Goal: Task Accomplishment & Management: Complete application form

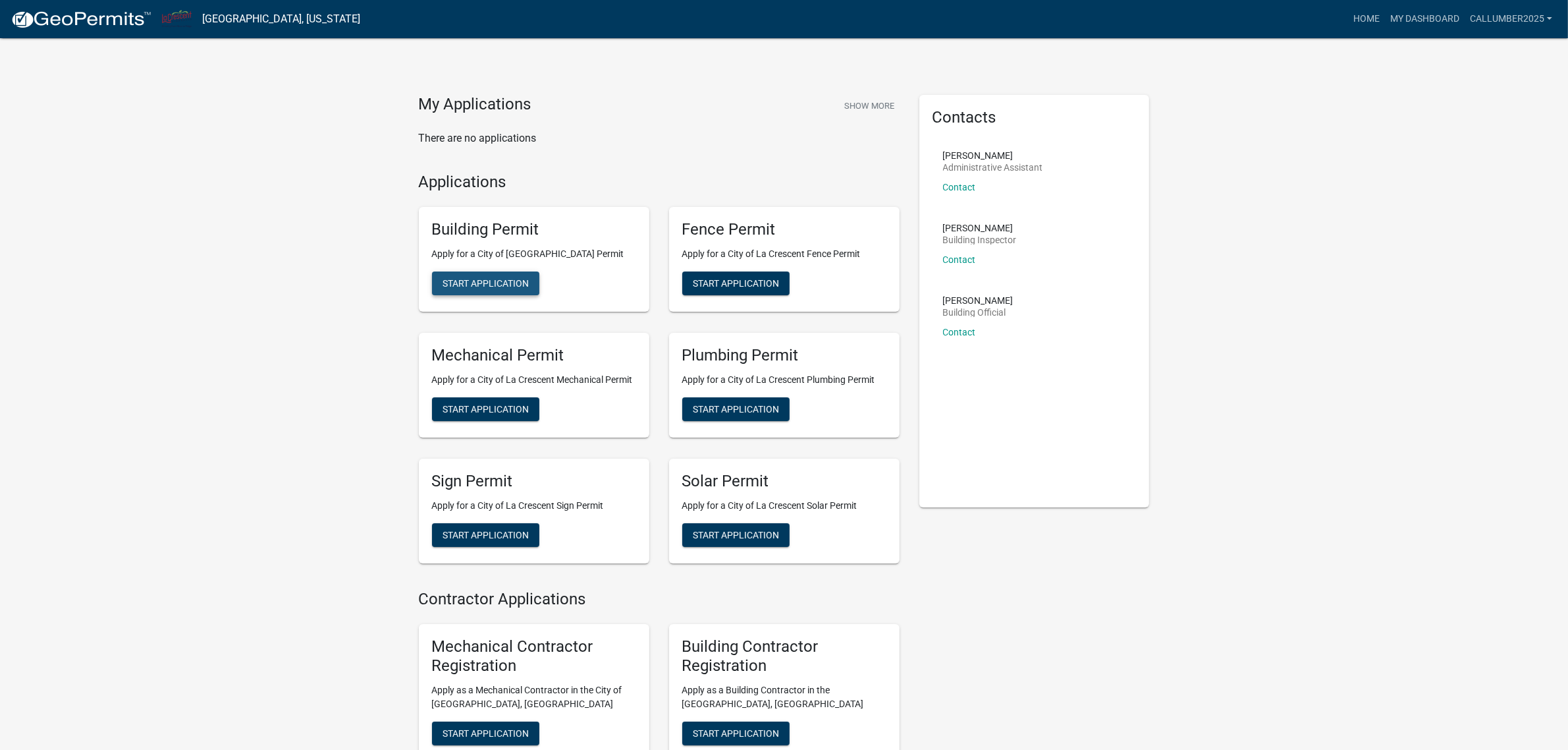
click at [476, 287] on span "Start Application" at bounding box center [485, 283] width 86 height 10
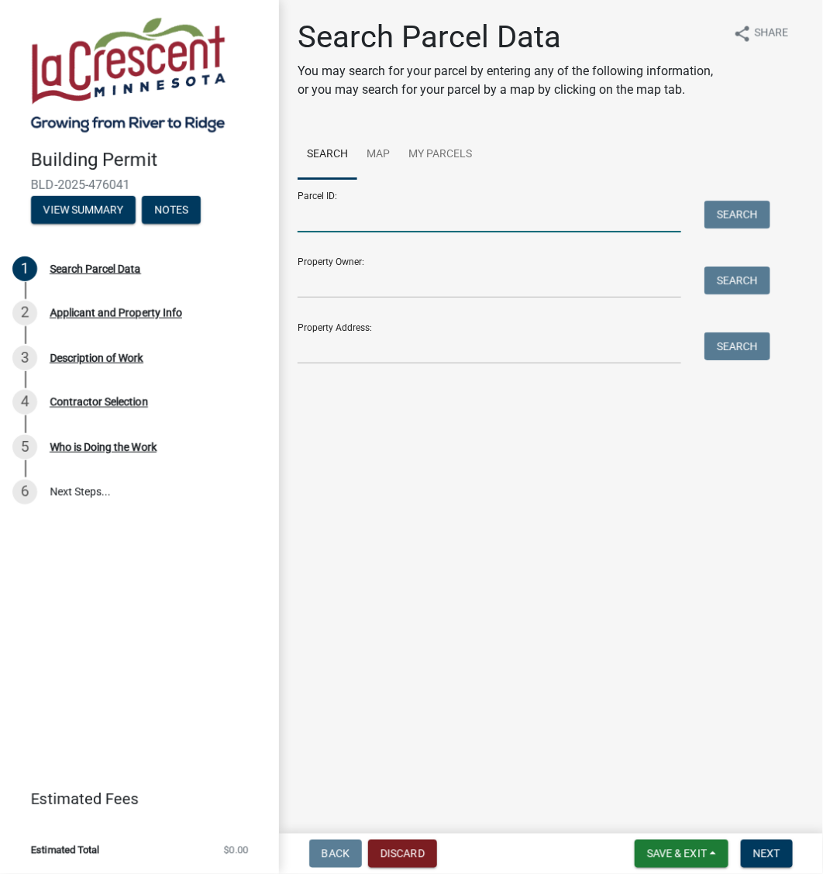
click at [395, 215] on input "Parcel ID:" at bounding box center [488, 217] width 383 height 32
type input "252141000"
click at [754, 218] on button "Search" at bounding box center [737, 215] width 66 height 28
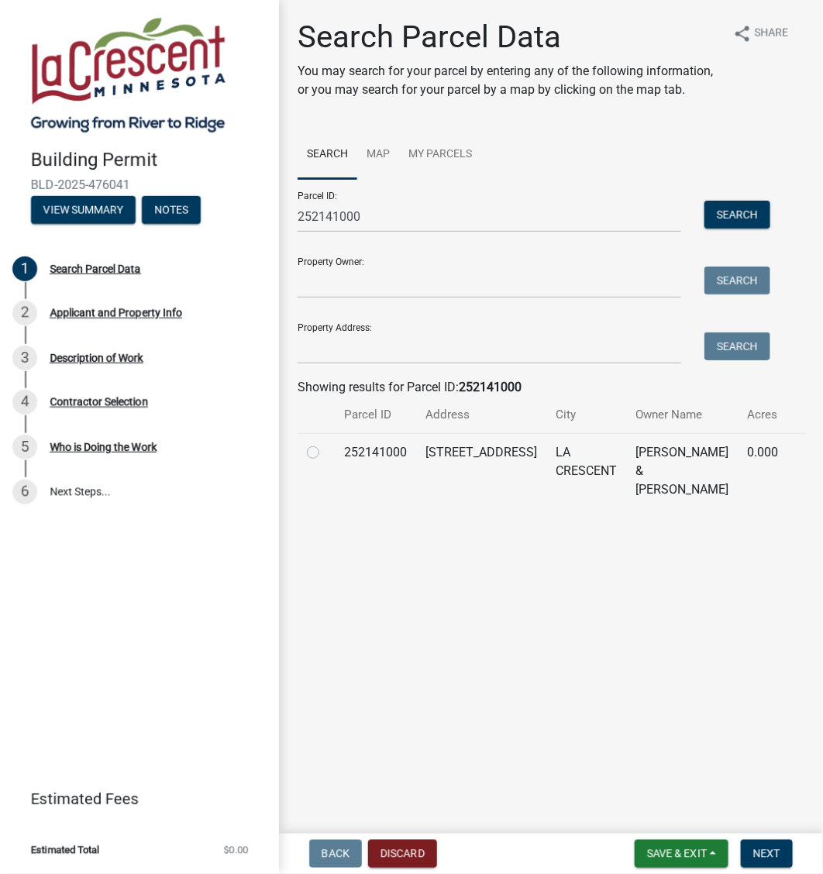
drag, startPoint x: 306, startPoint y: 453, endPoint x: 322, endPoint y: 455, distance: 15.6
click at [325, 443] on label at bounding box center [325, 443] width 0 height 0
click at [325, 453] on input "radio" at bounding box center [330, 448] width 10 height 10
radio input "true"
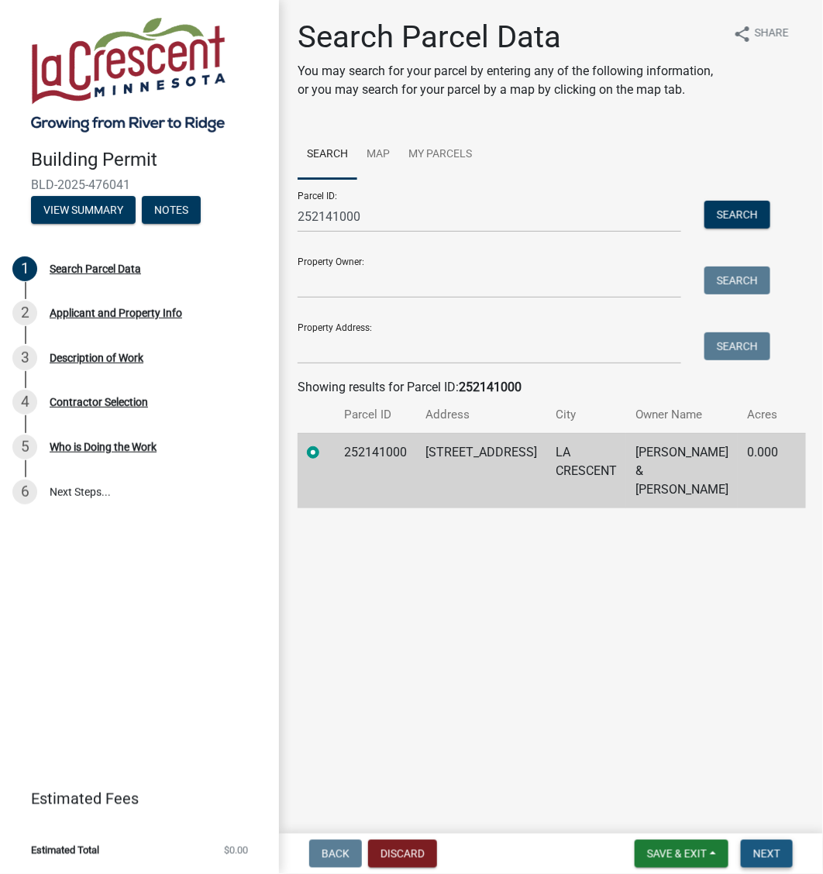
click at [772, 855] on span "Next" at bounding box center [766, 854] width 27 height 12
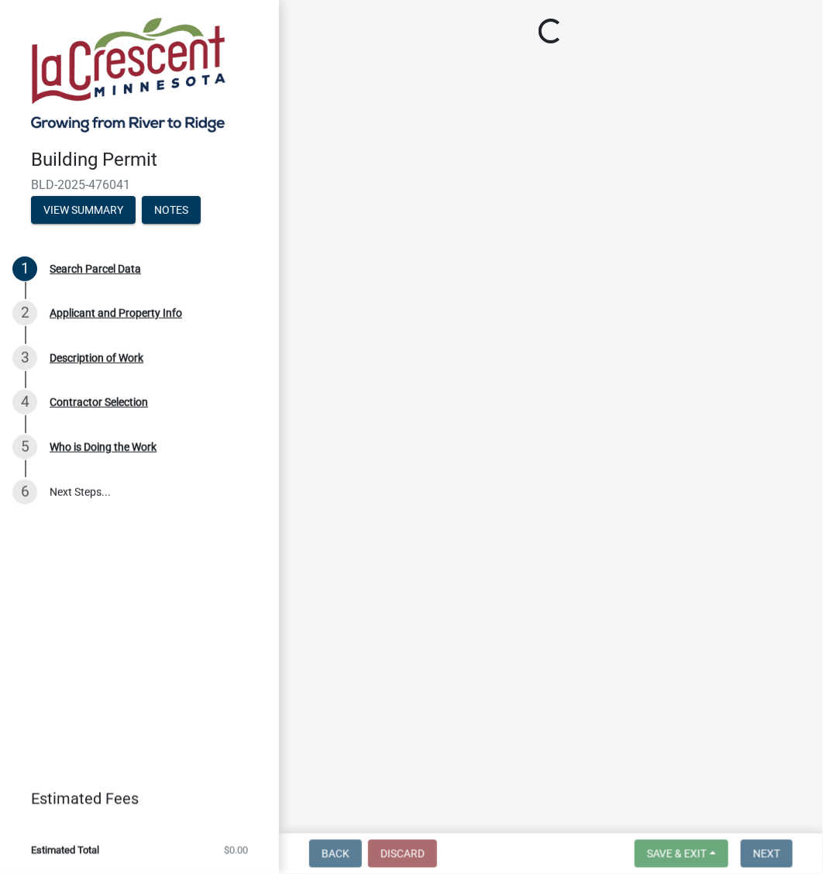
select select "e838c9e2-1e6e-4405-bddc-a3335cd38b08"
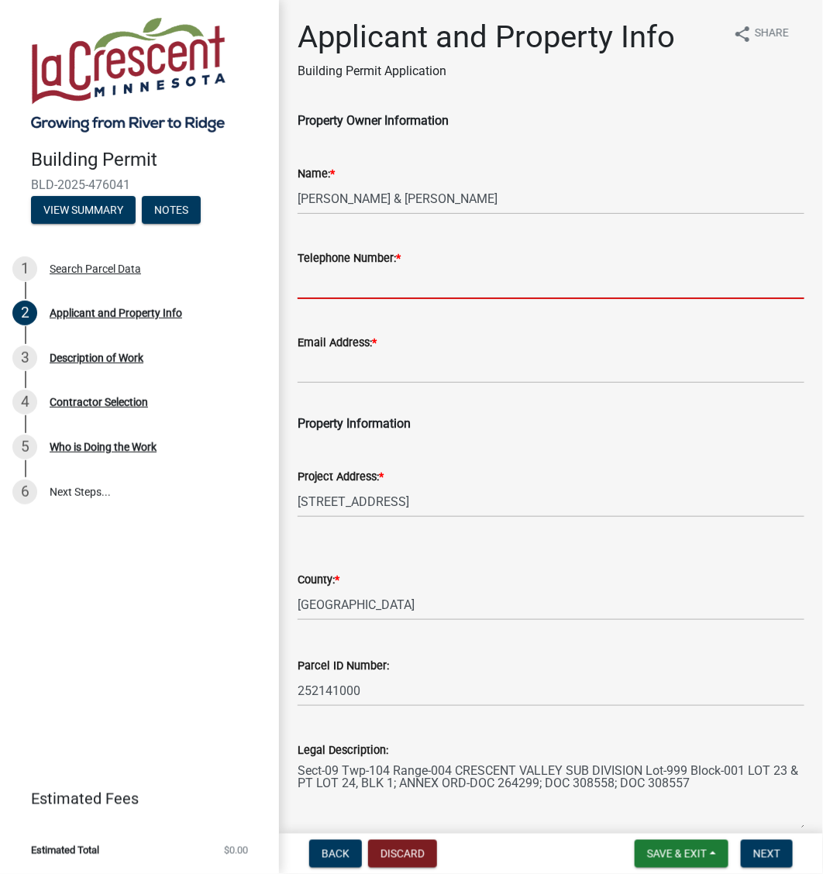
click at [415, 281] on input "Telephone Number: *" at bounding box center [550, 283] width 507 height 32
type input "608-4060436"
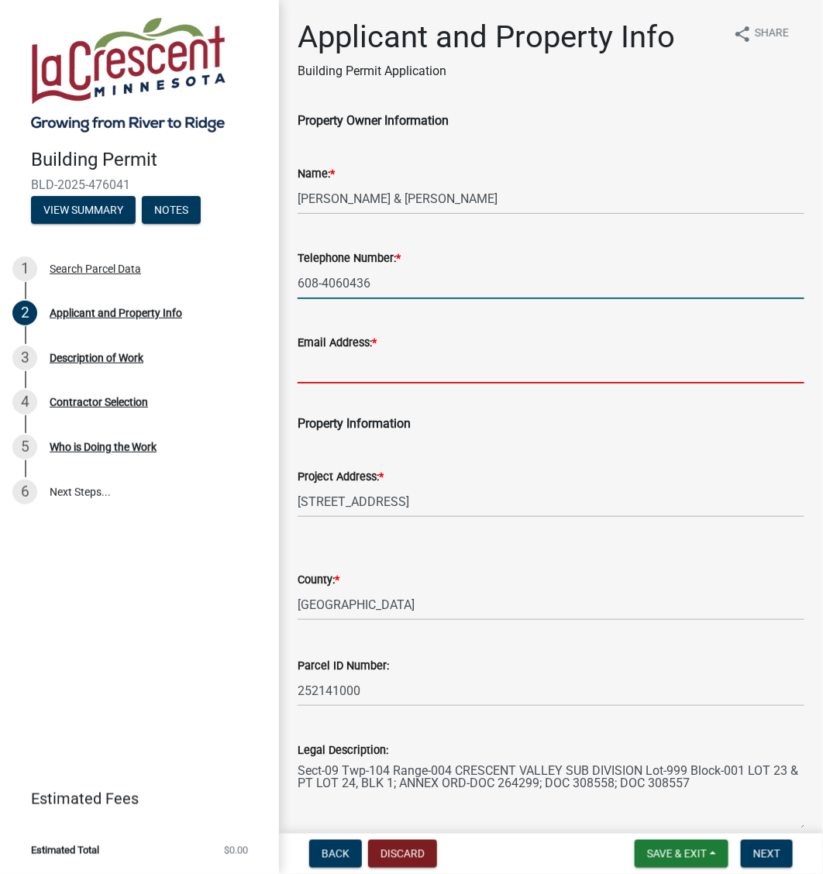
click at [369, 373] on input "Email Address: *" at bounding box center [550, 368] width 507 height 32
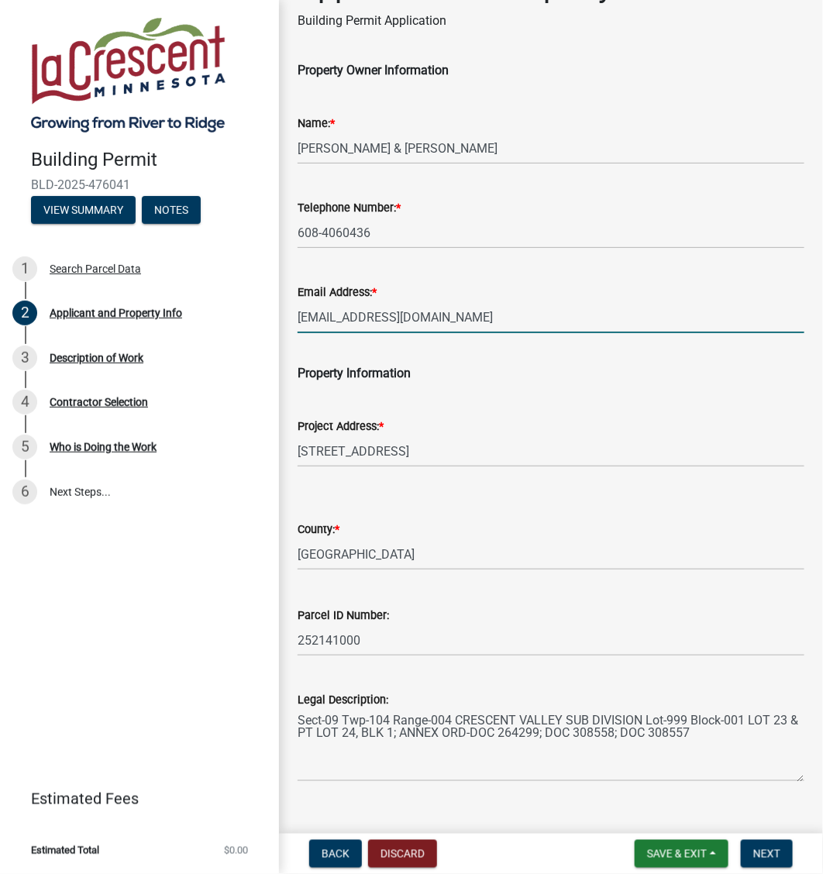
scroll to position [76, 0]
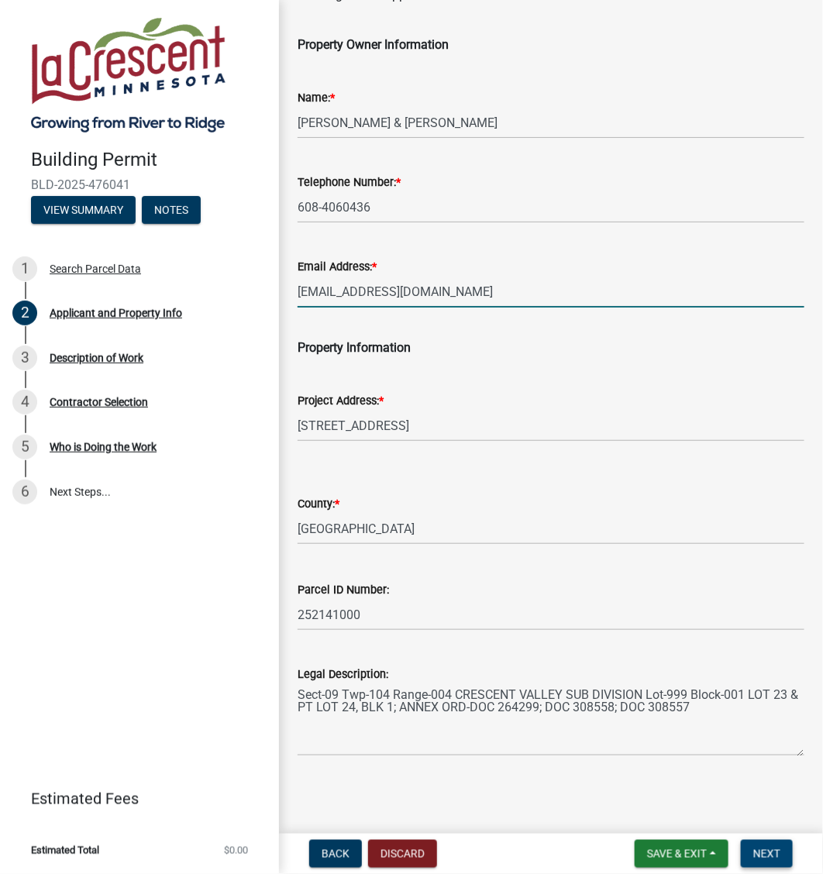
type input "[EMAIL_ADDRESS][DOMAIN_NAME]"
click at [764, 854] on span "Next" at bounding box center [766, 854] width 27 height 12
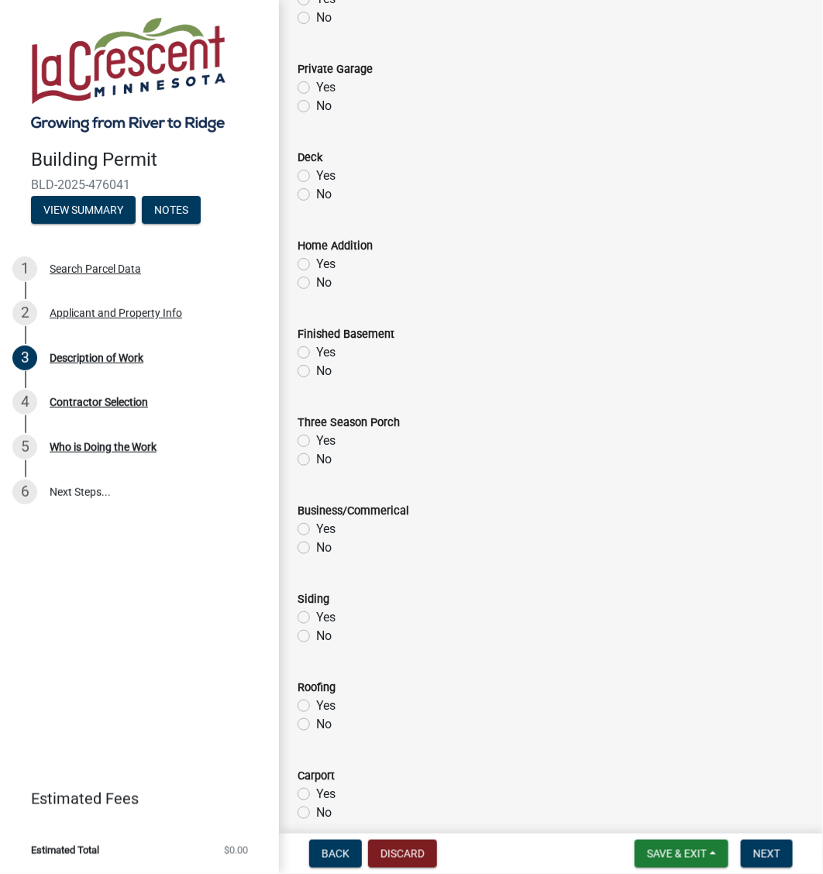
scroll to position [194, 0]
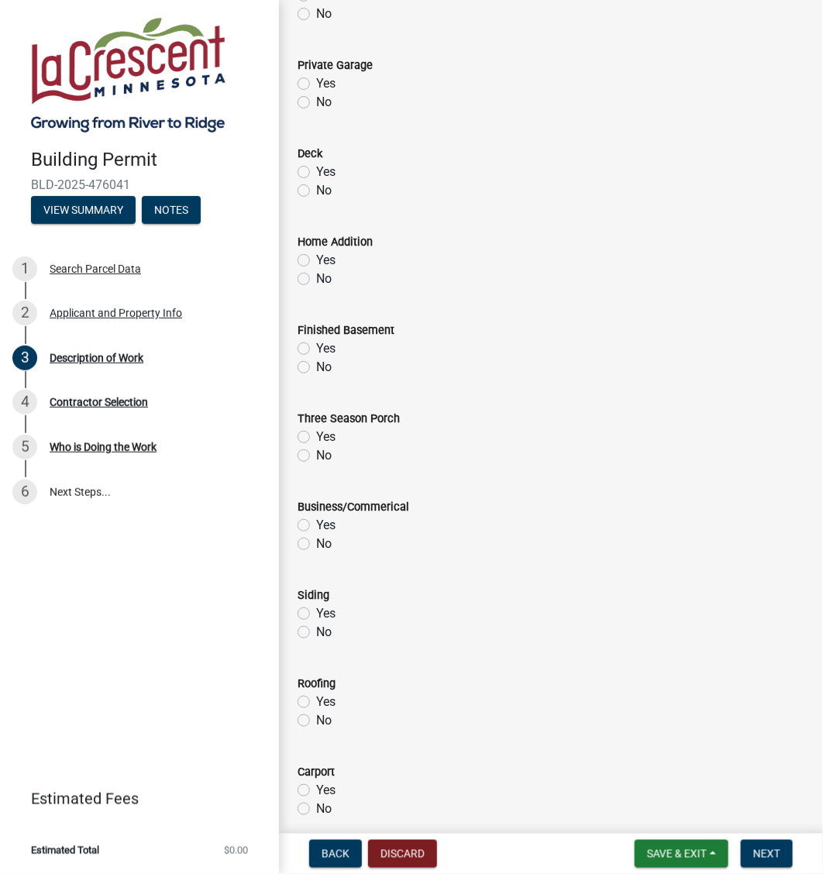
click at [316, 616] on label "Yes" at bounding box center [325, 613] width 19 height 19
click at [316, 614] on input "Yes" at bounding box center [321, 609] width 10 height 10
radio input "true"
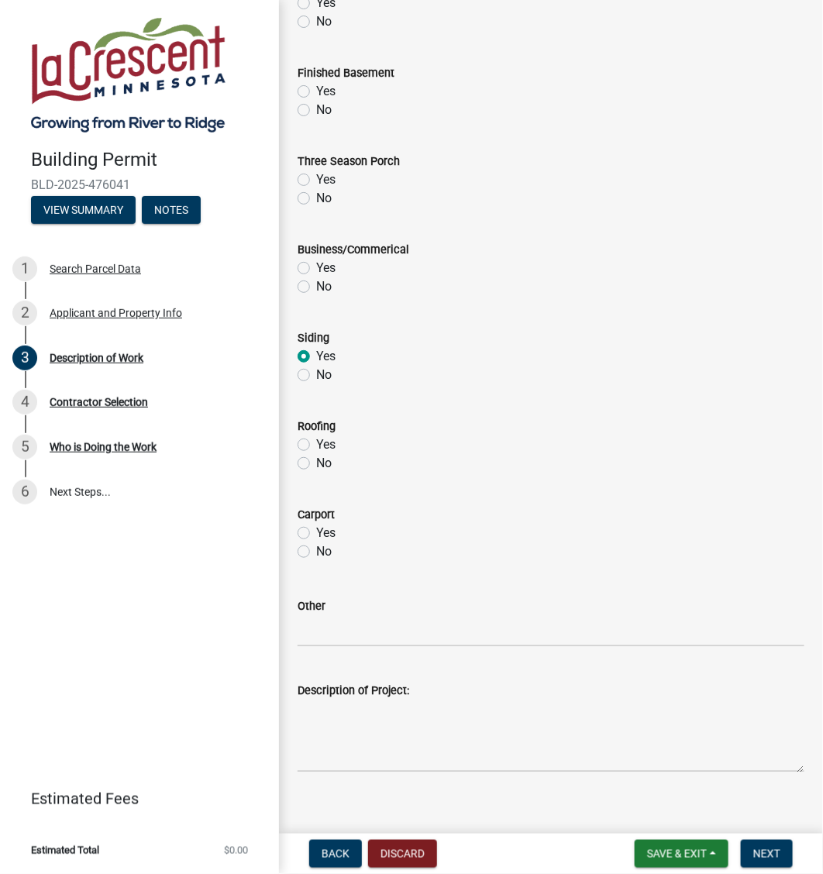
scroll to position [467, 0]
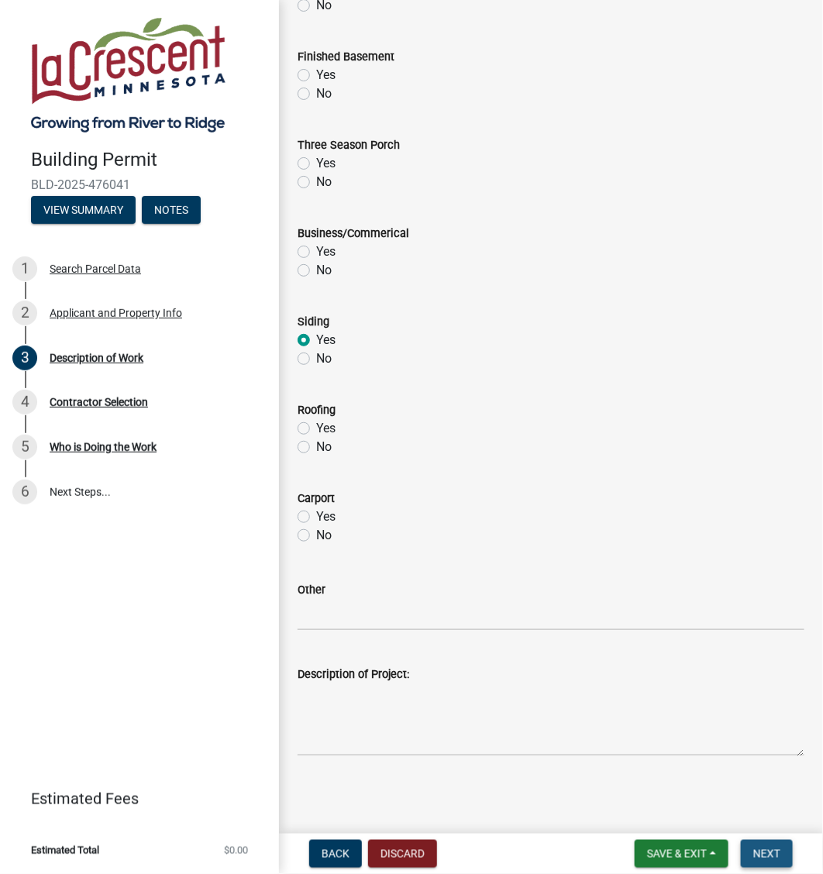
click at [772, 853] on span "Next" at bounding box center [766, 854] width 27 height 12
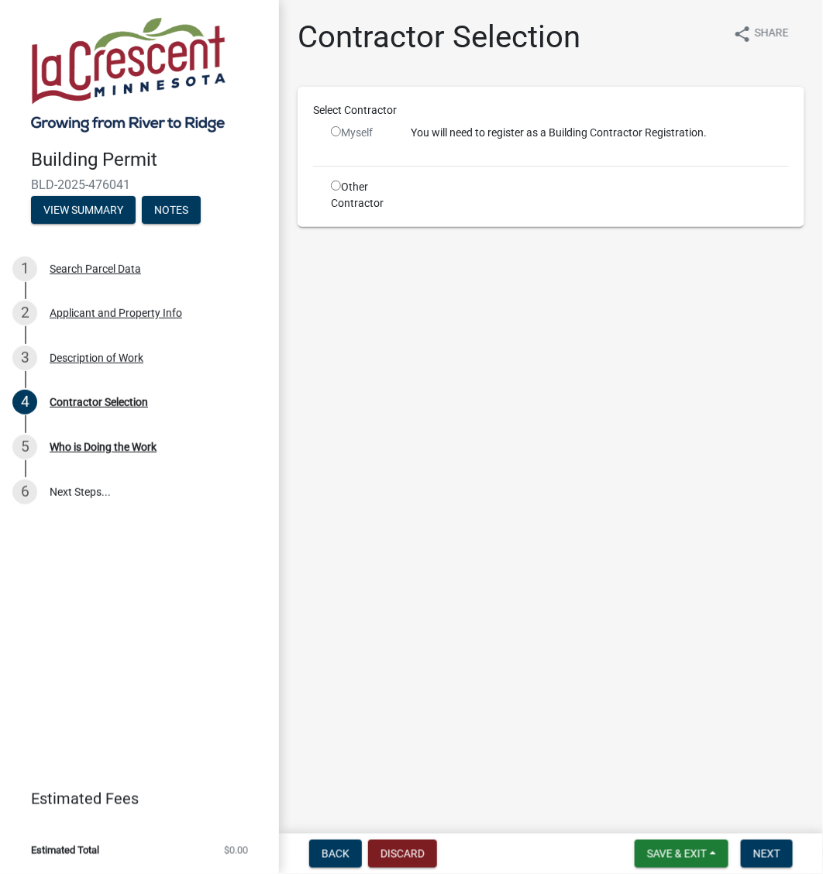
click at [333, 184] on input "radio" at bounding box center [336, 186] width 10 height 10
radio input "true"
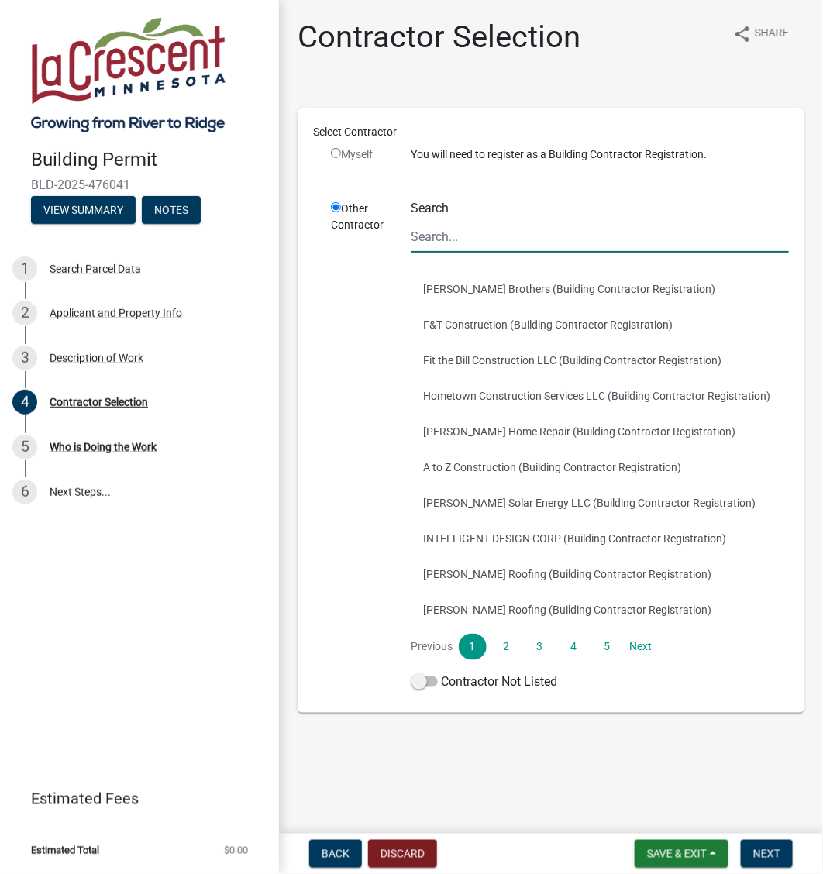
click at [446, 238] on input "Search" at bounding box center [599, 237] width 377 height 32
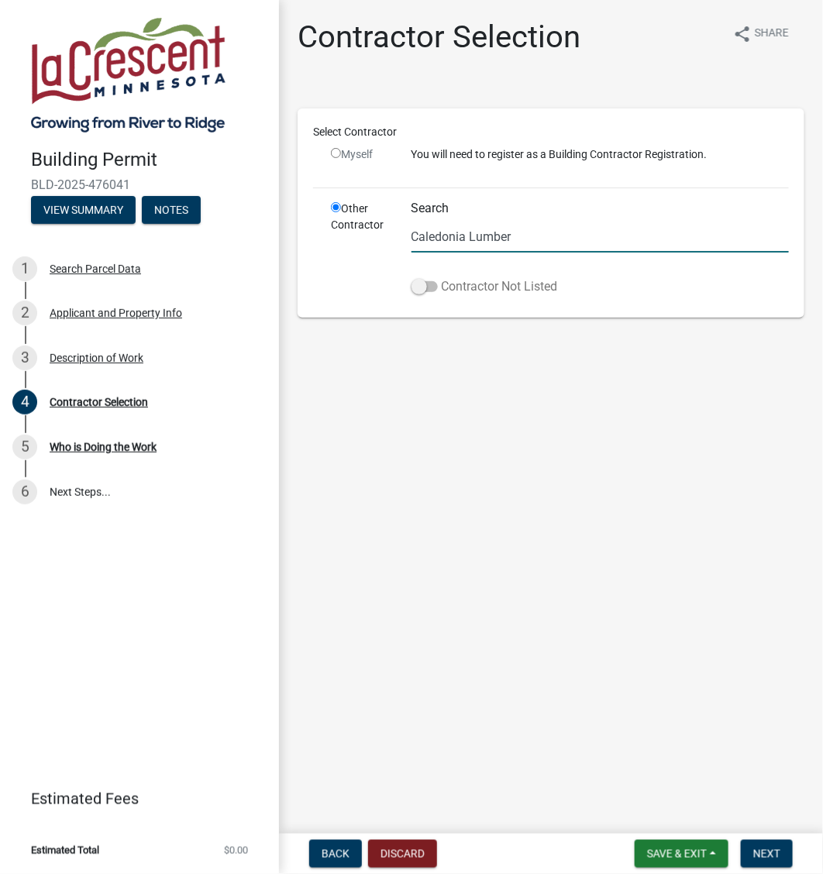
type input "Caledonia Lumber"
click at [417, 288] on span at bounding box center [424, 286] width 26 height 11
click at [442, 277] on input "Contractor Not Listed" at bounding box center [442, 277] width 0 height 0
click at [765, 858] on span "Next" at bounding box center [766, 854] width 27 height 12
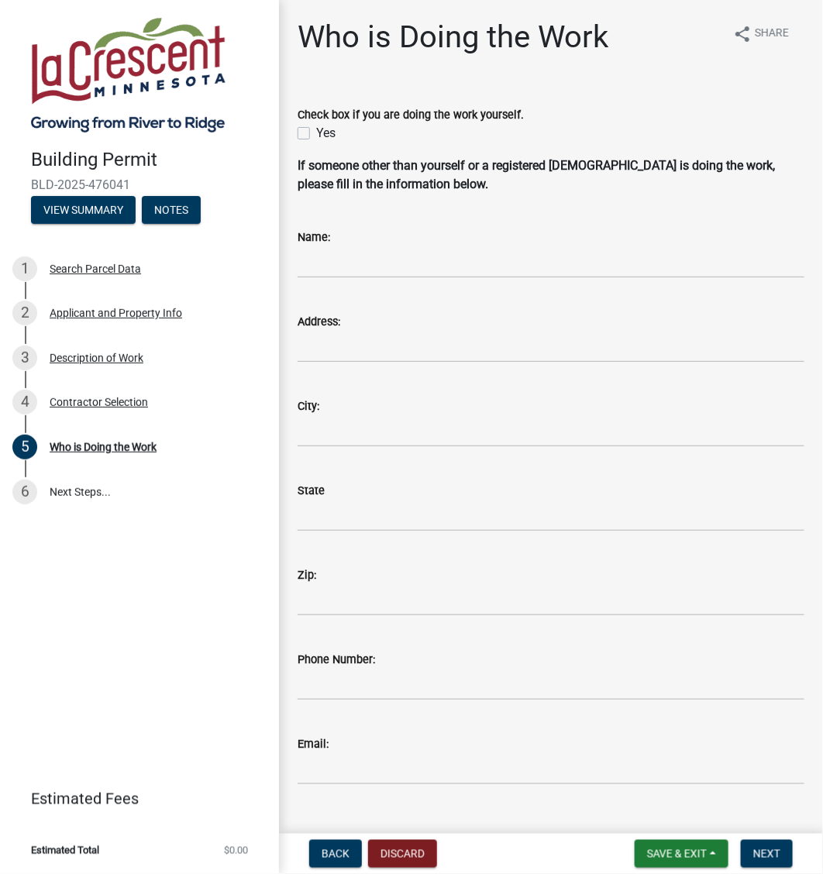
scroll to position [29, 0]
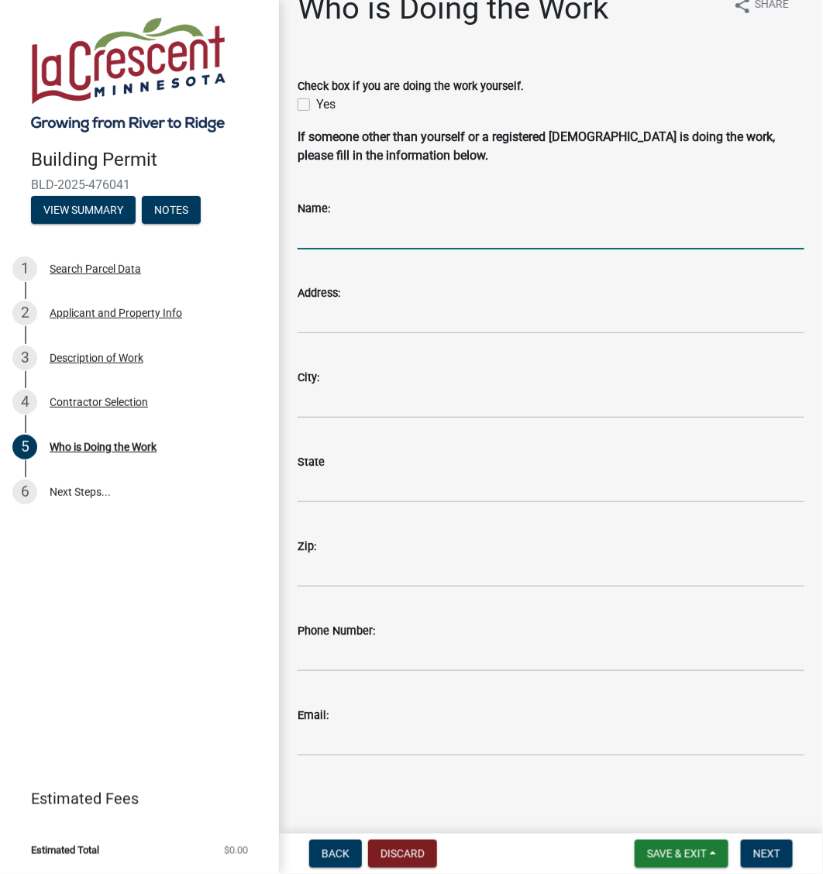
click at [346, 233] on input "Name:" at bounding box center [550, 234] width 507 height 32
type input "Caledonia Lumber"
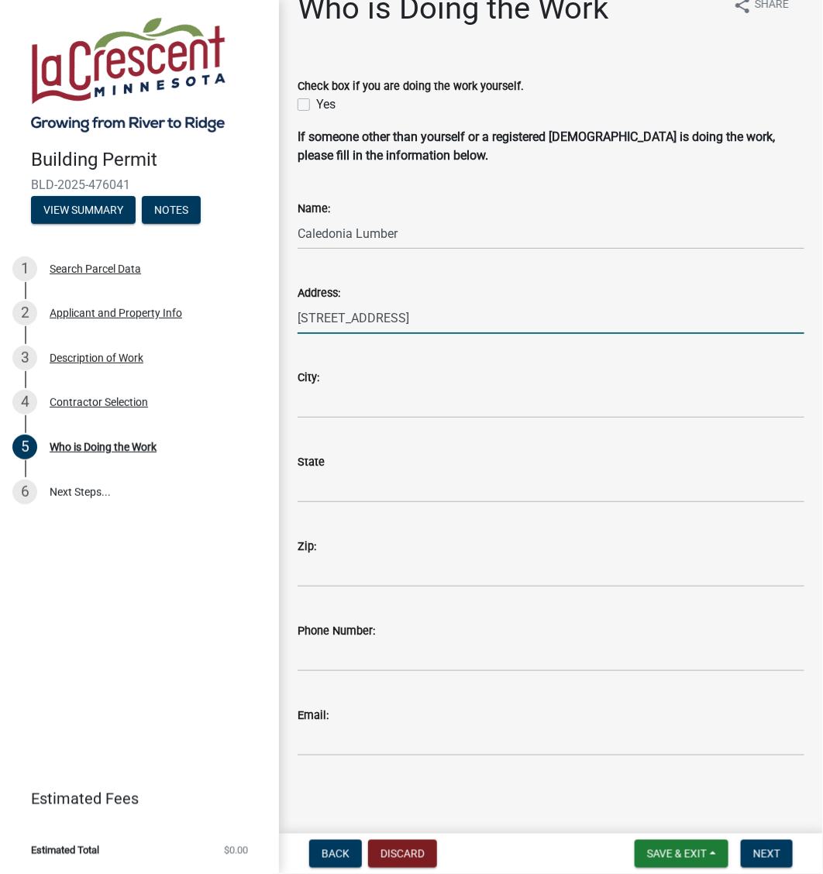
type input "[STREET_ADDRESS]"
type input "Caledonia"
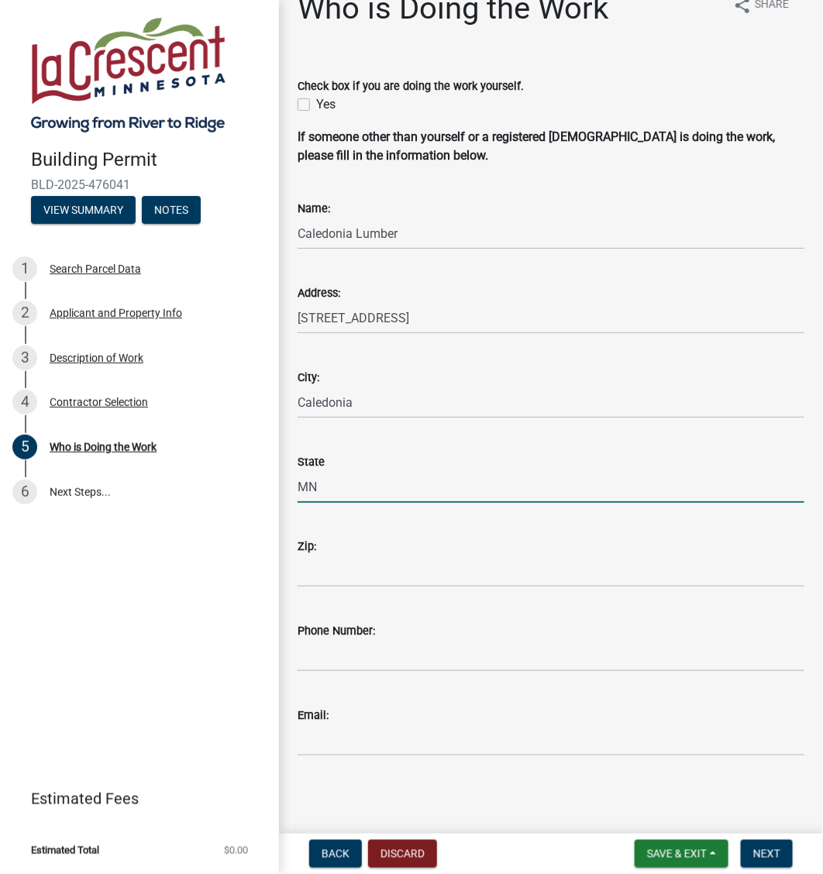
type input "MN"
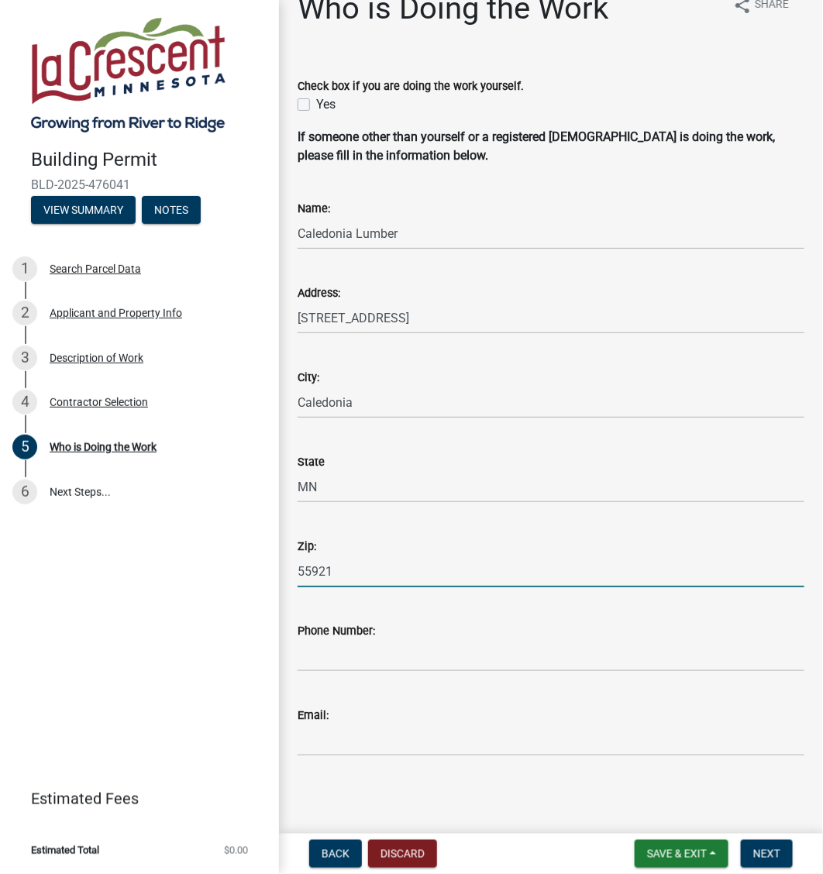
type input "55921"
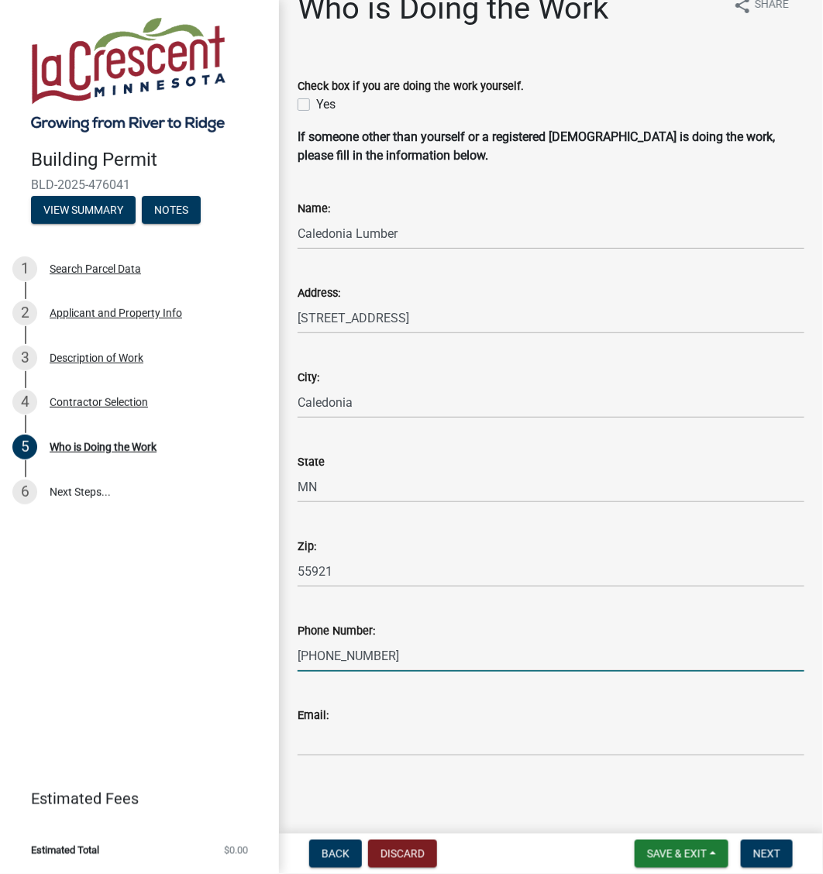
type input "[PHONE_NUMBER]"
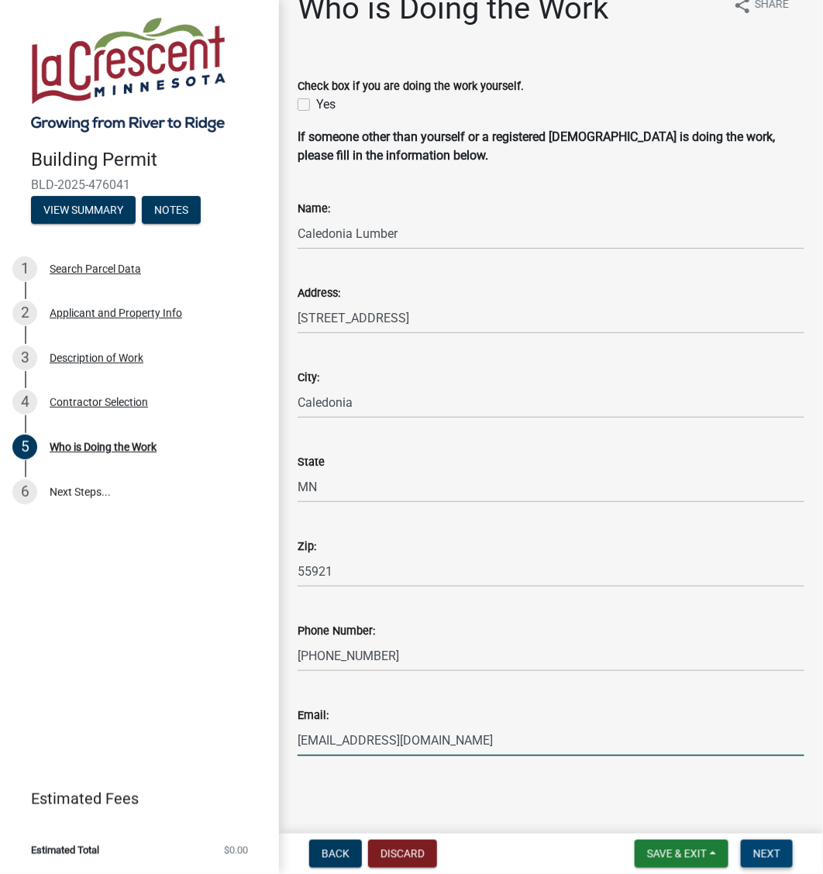
type input "[EMAIL_ADDRESS][DOMAIN_NAME]"
click at [753, 858] on span "Next" at bounding box center [766, 854] width 27 height 12
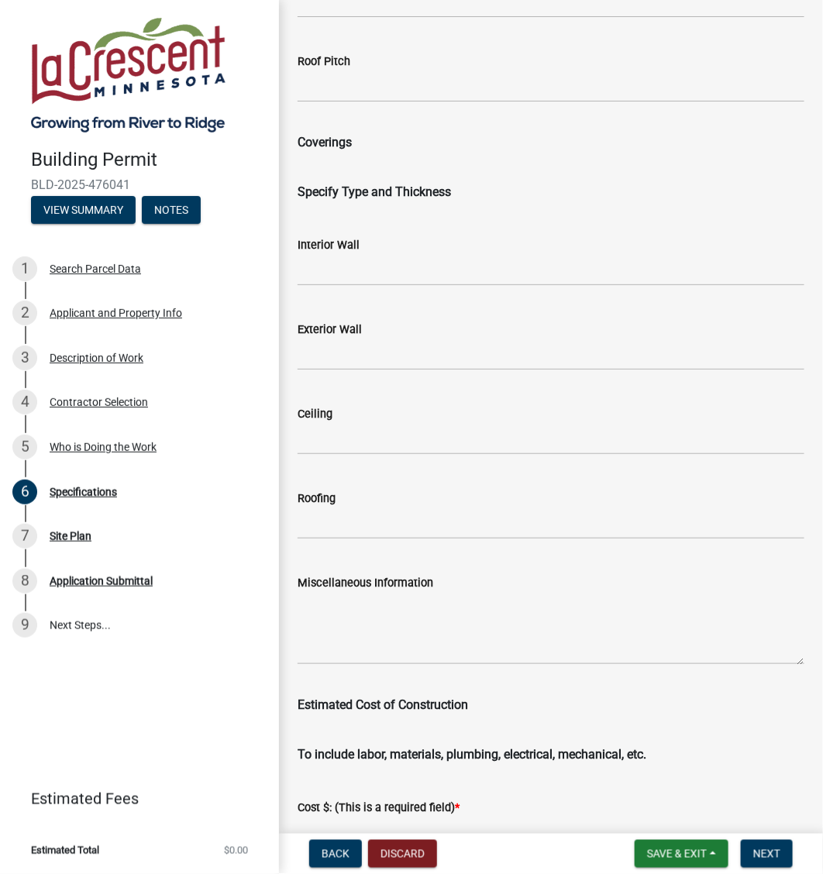
scroll to position [2053, 0]
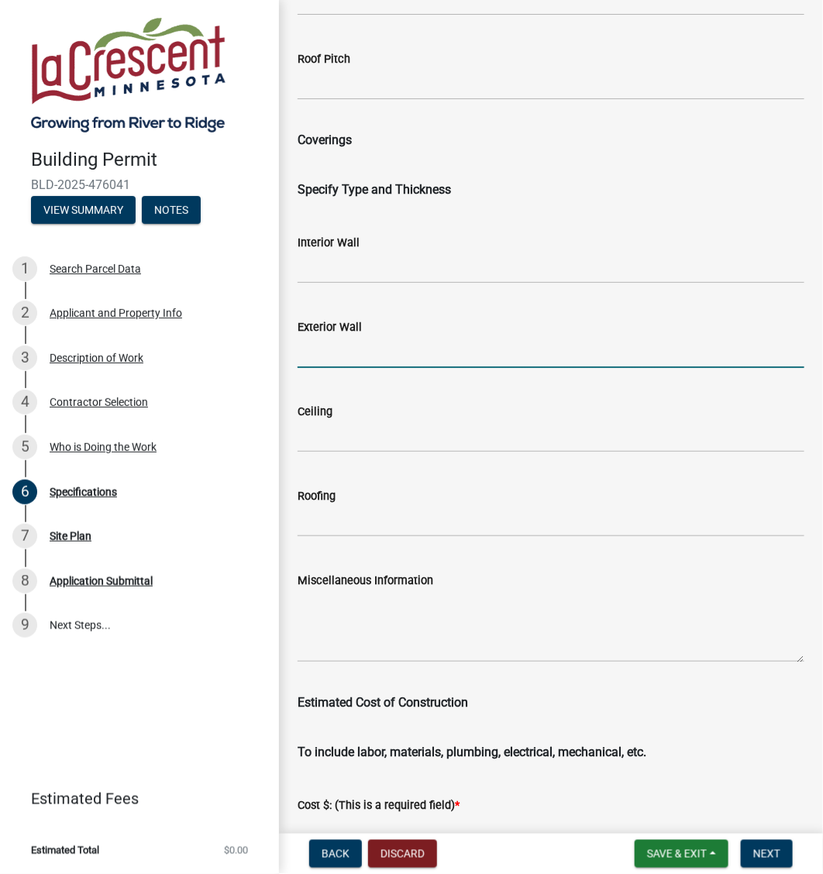
click at [359, 350] on input "Exterior Wall" at bounding box center [550, 352] width 507 height 32
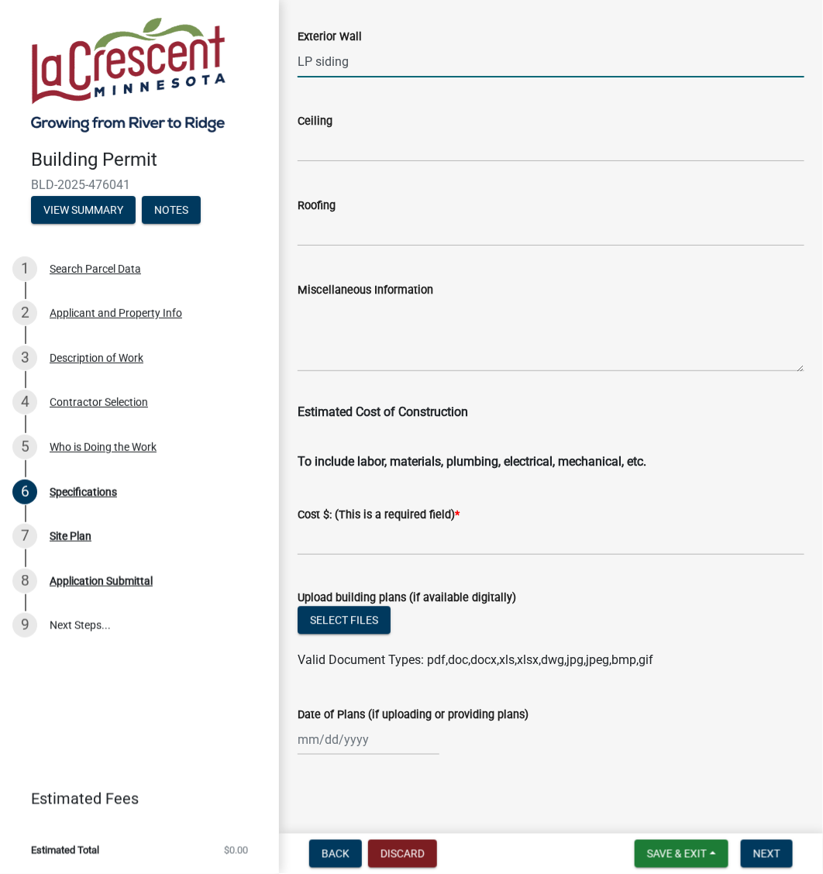
type input "LP siding"
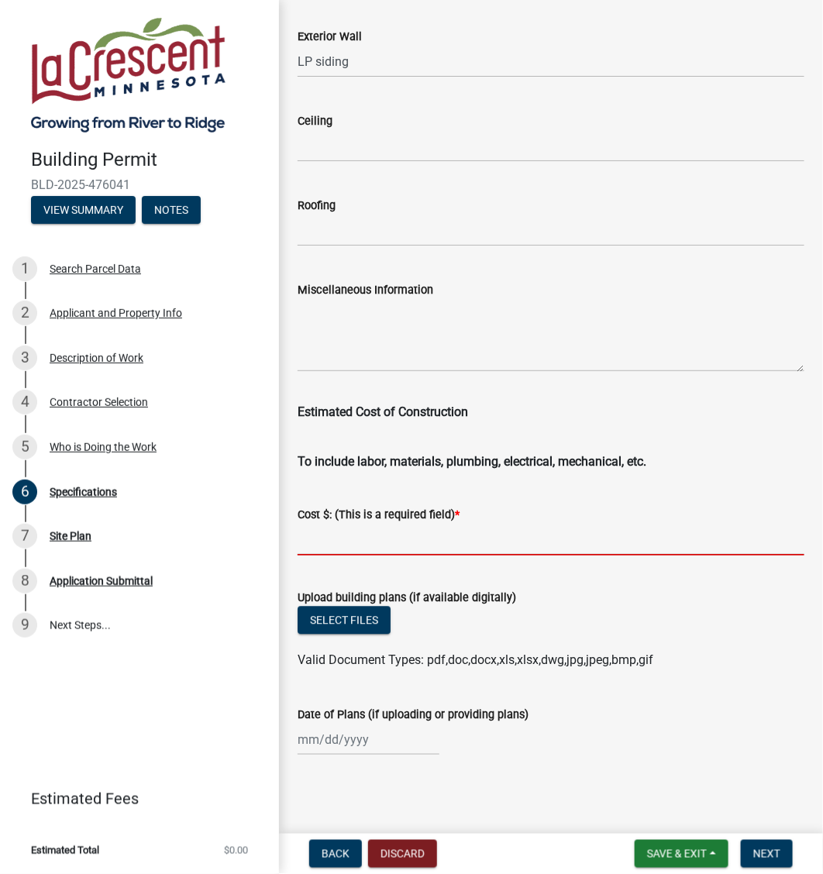
click at [366, 531] on input "text" at bounding box center [550, 540] width 507 height 32
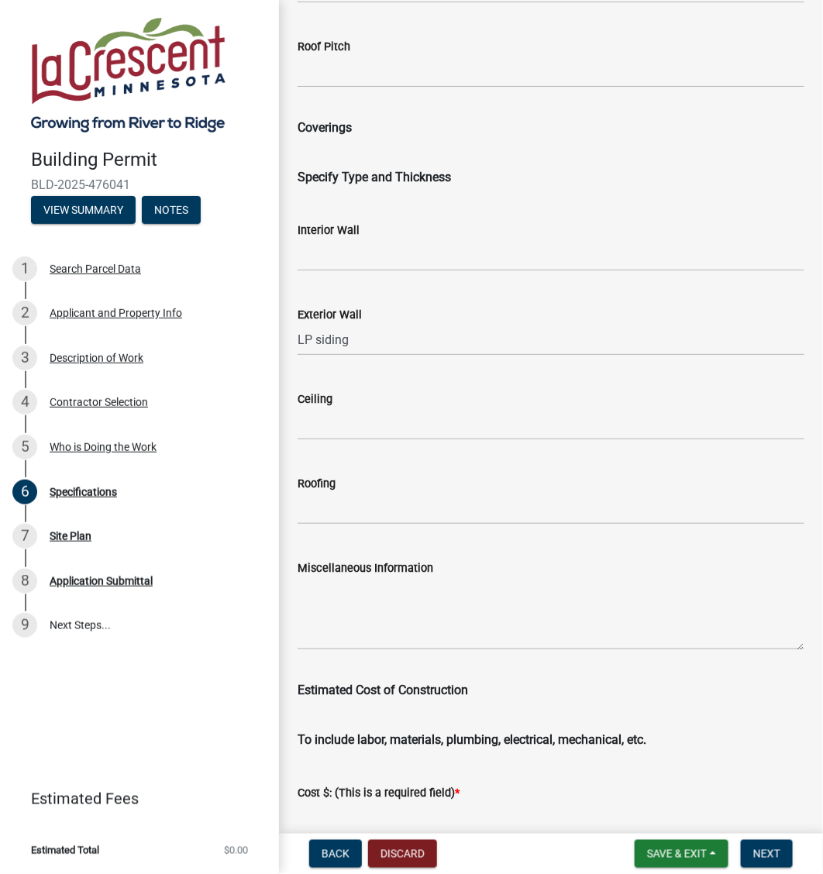
scroll to position [2053, 0]
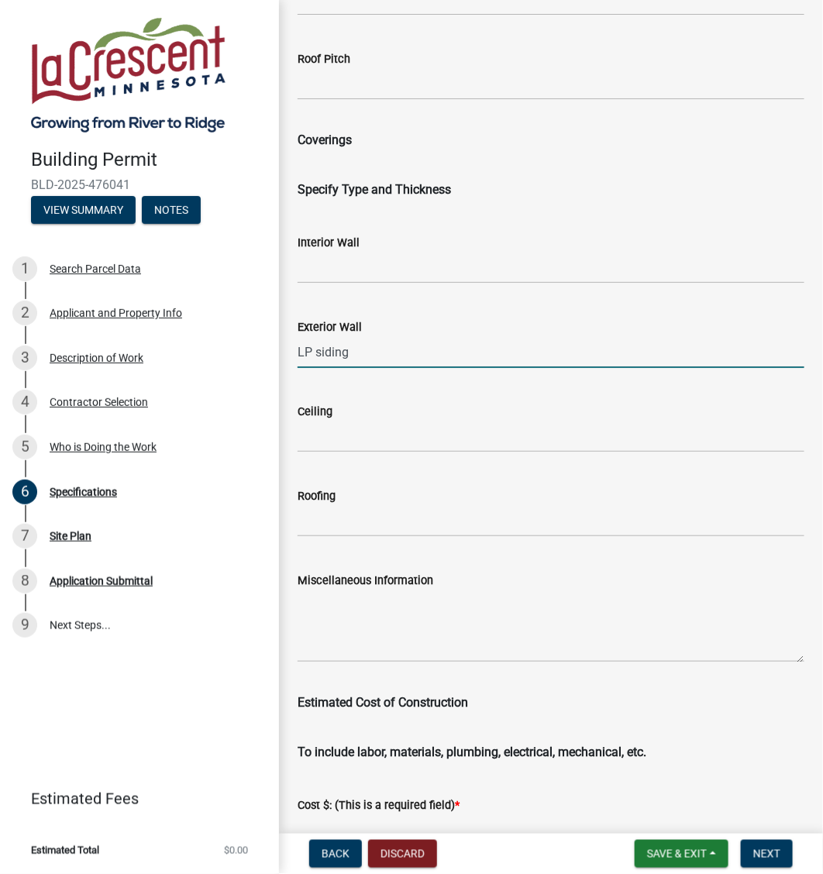
click at [380, 356] on input "LP siding" at bounding box center [550, 352] width 507 height 32
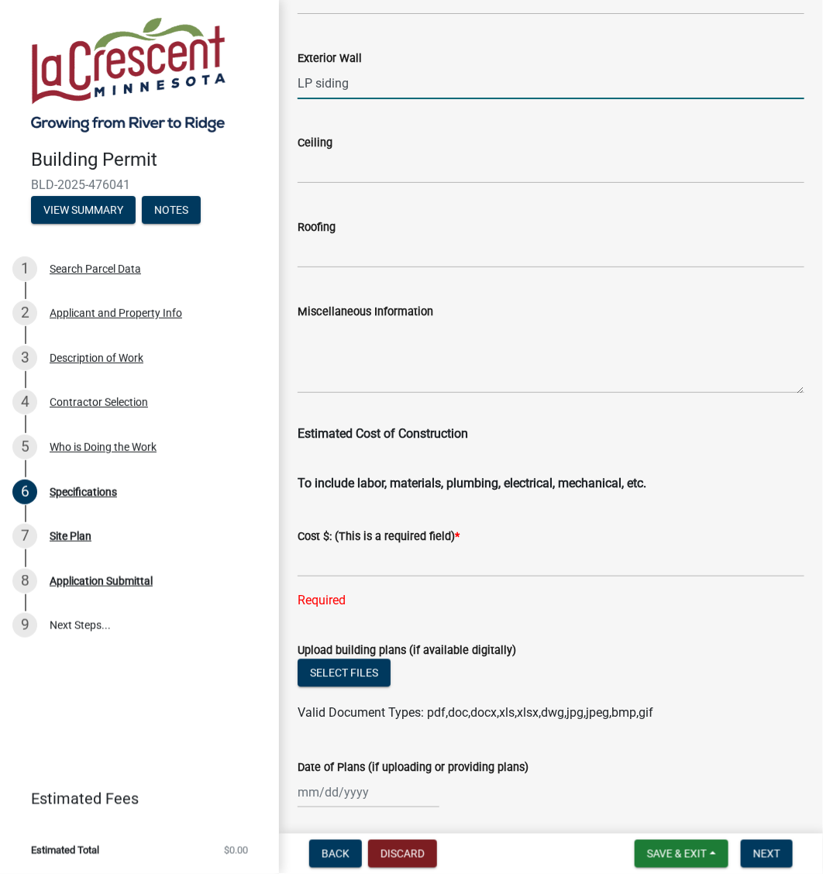
scroll to position [2344, 0]
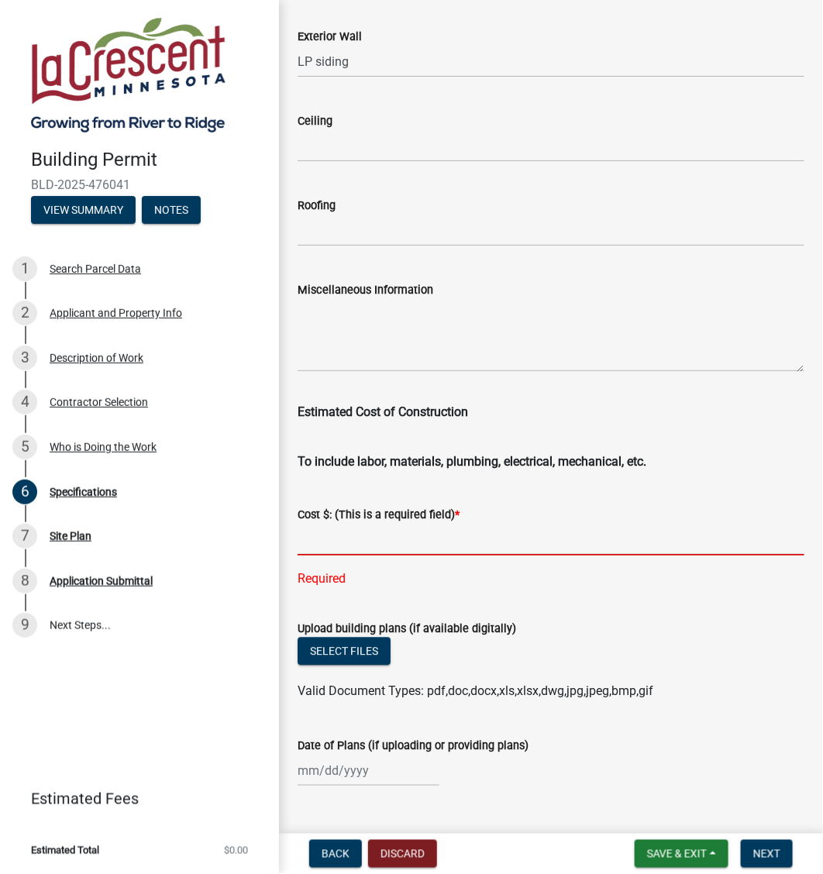
click at [325, 535] on input "text" at bounding box center [550, 540] width 507 height 32
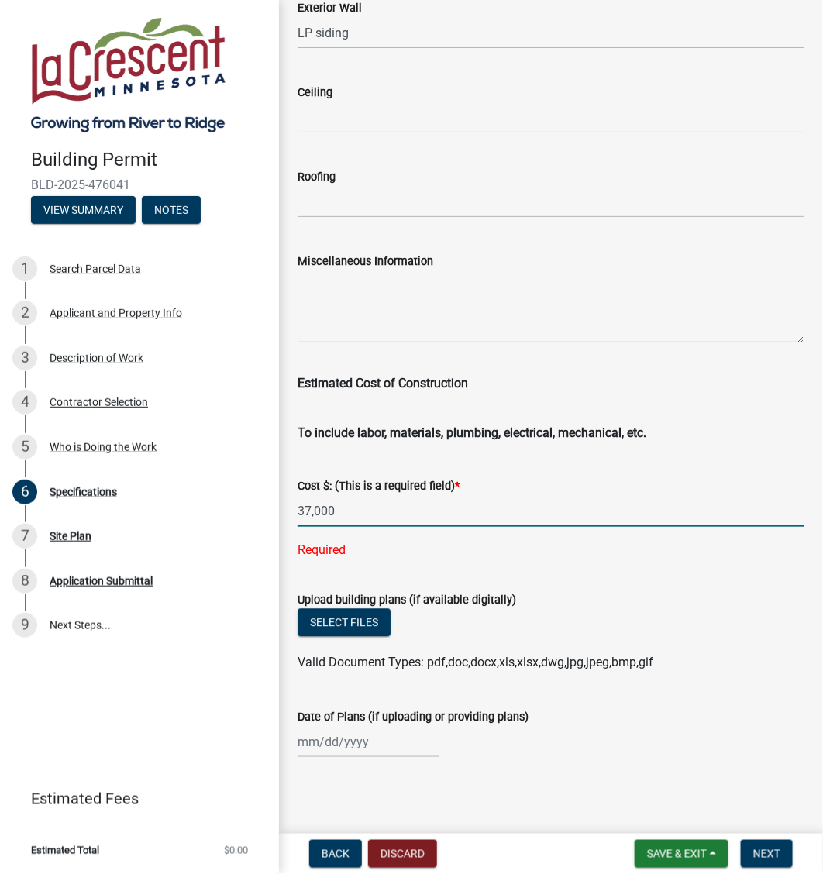
scroll to position [2375, 0]
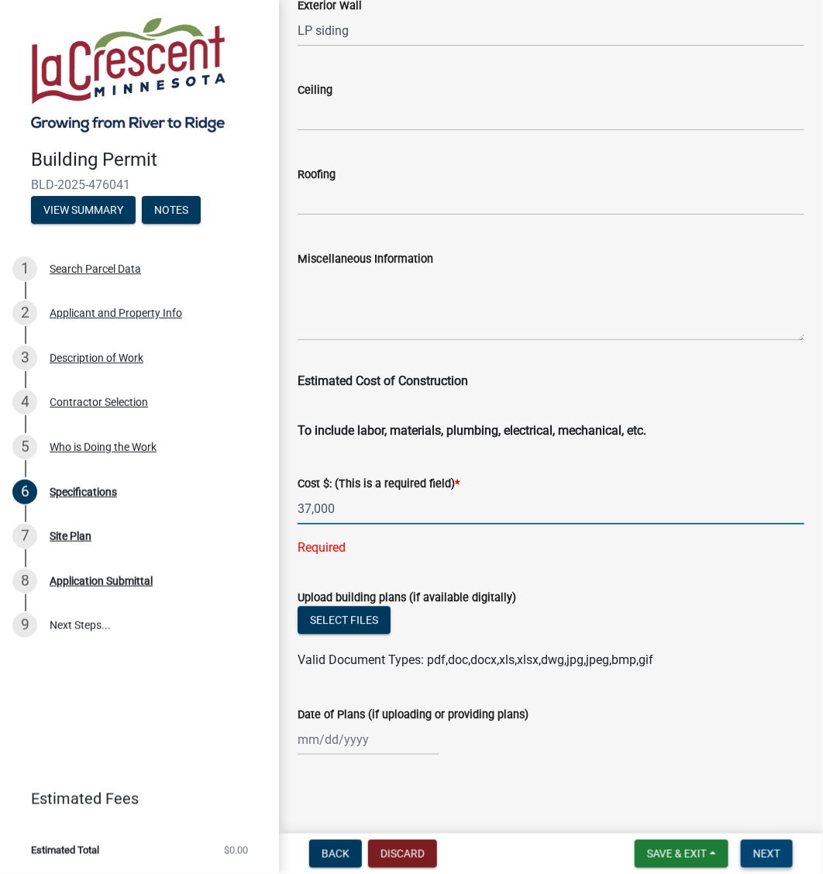
type input "37000"
click at [769, 856] on span "Next" at bounding box center [766, 854] width 27 height 12
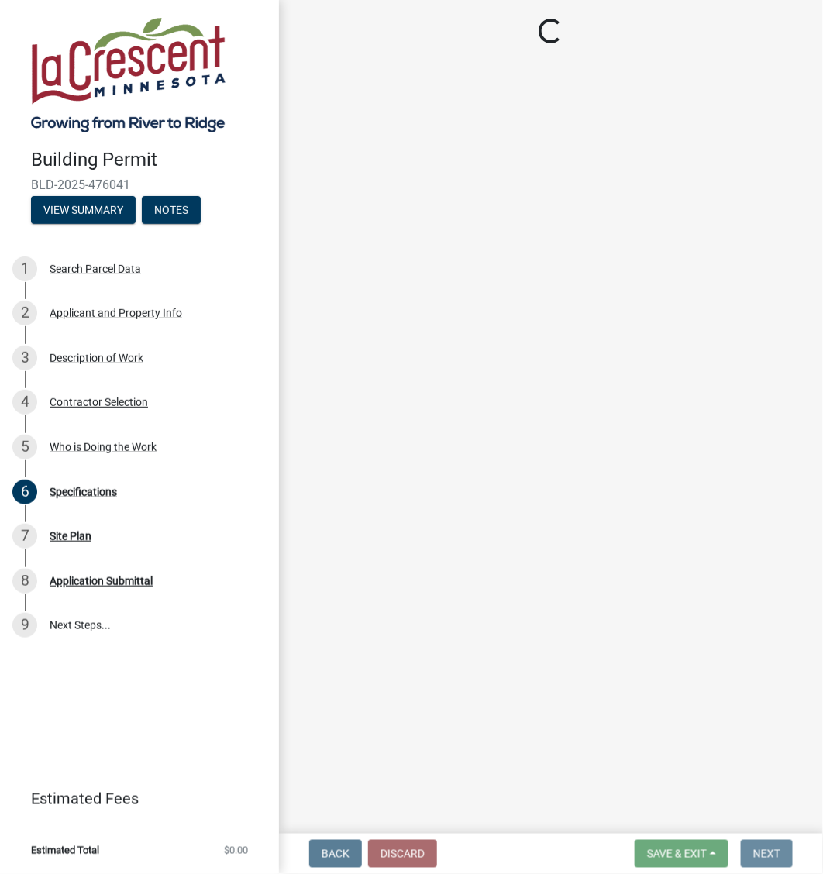
scroll to position [0, 0]
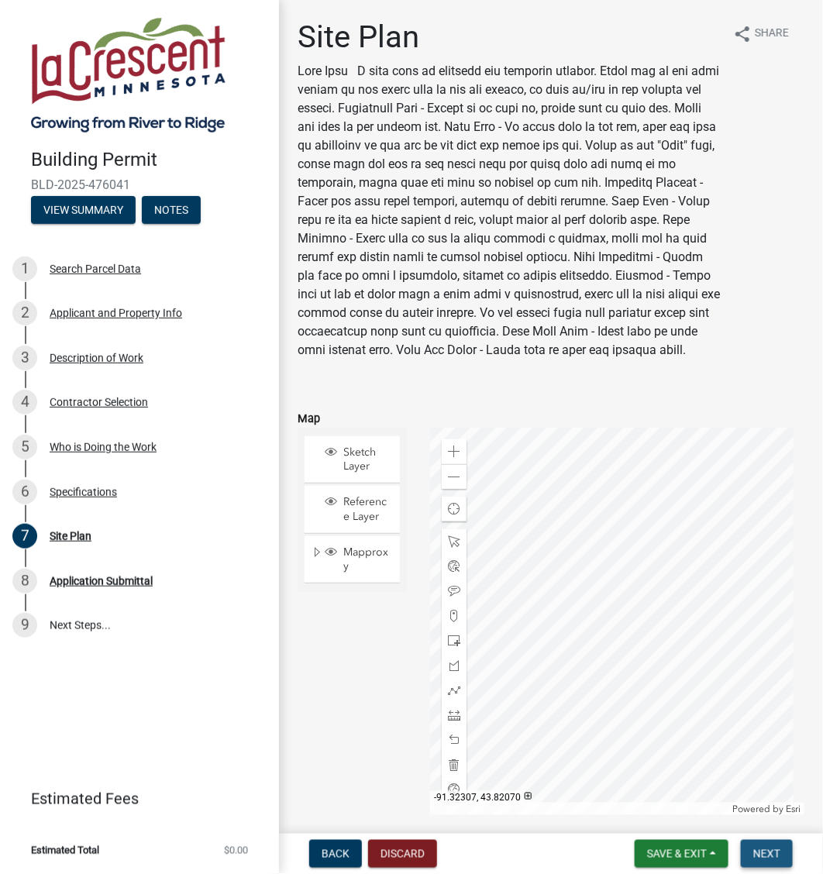
click at [765, 849] on span "Next" at bounding box center [766, 854] width 27 height 12
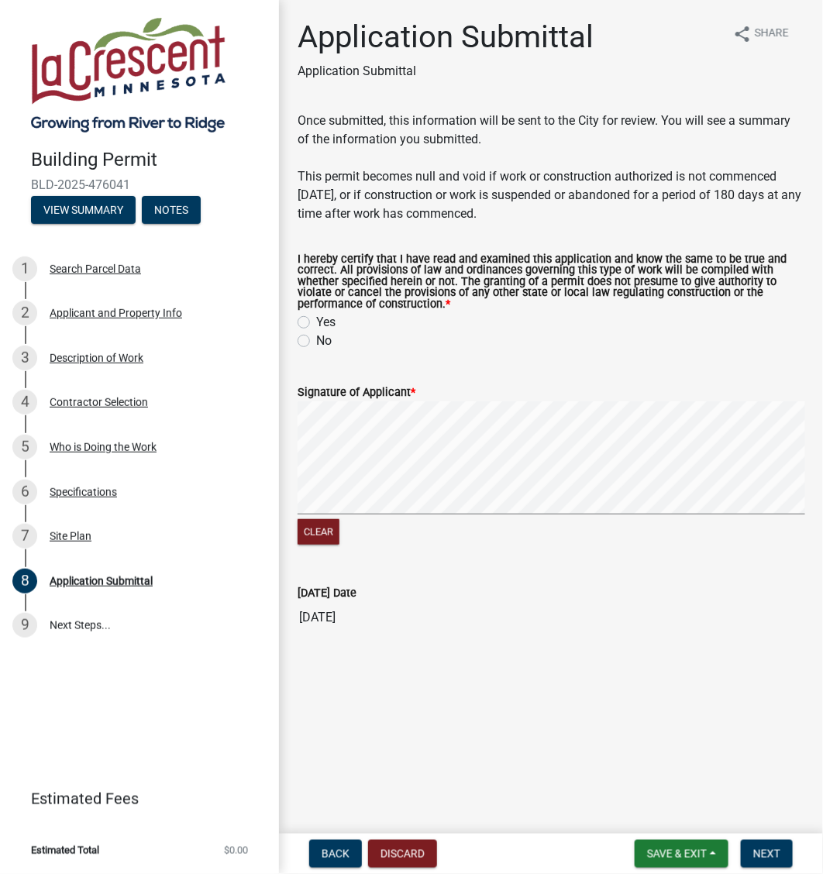
click at [316, 320] on label "Yes" at bounding box center [325, 322] width 19 height 19
click at [316, 320] on input "Yes" at bounding box center [321, 318] width 10 height 10
radio input "true"
click at [758, 858] on span "Next" at bounding box center [766, 854] width 27 height 12
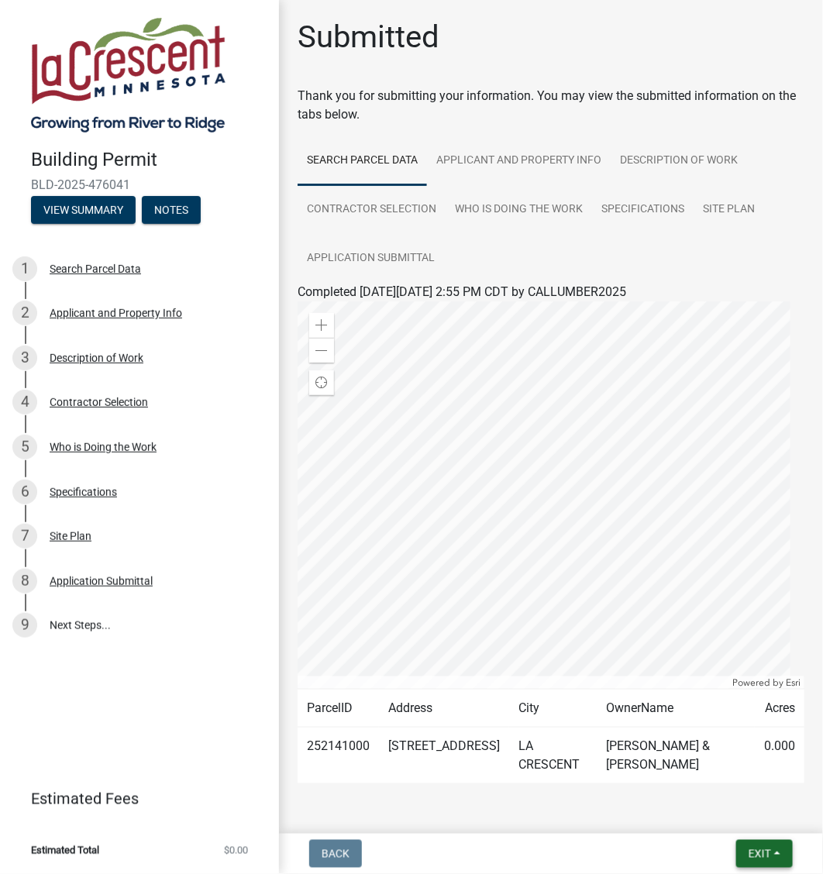
click at [745, 858] on button "Exit" at bounding box center [764, 854] width 57 height 28
click at [731, 810] on button "Save & Exit" at bounding box center [731, 814] width 124 height 37
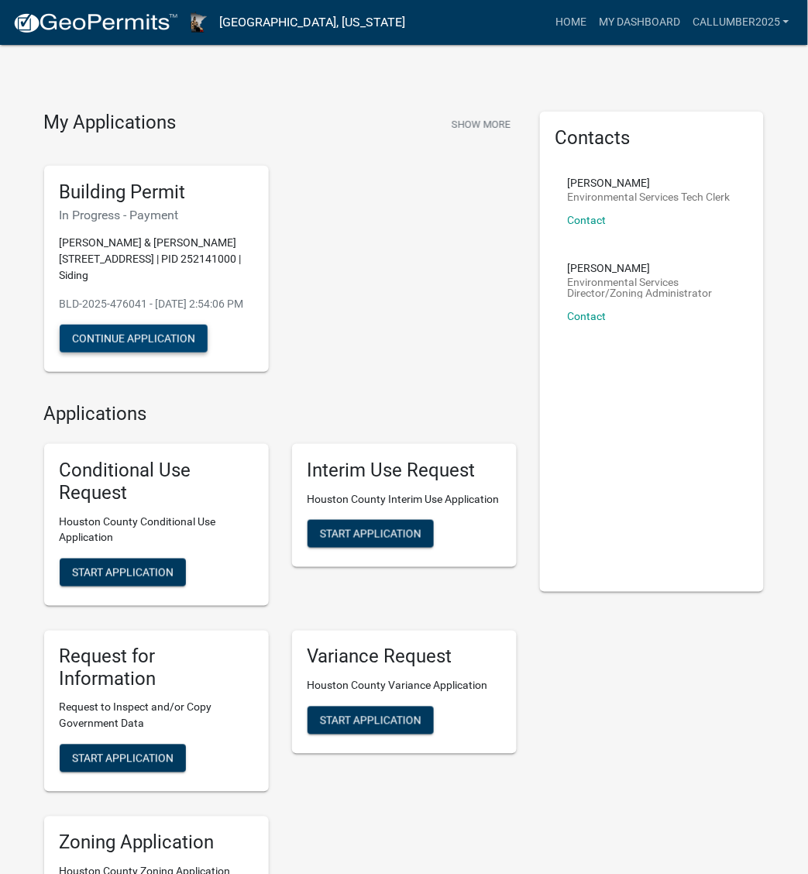
click at [153, 353] on button "Continue Application" at bounding box center [134, 339] width 148 height 28
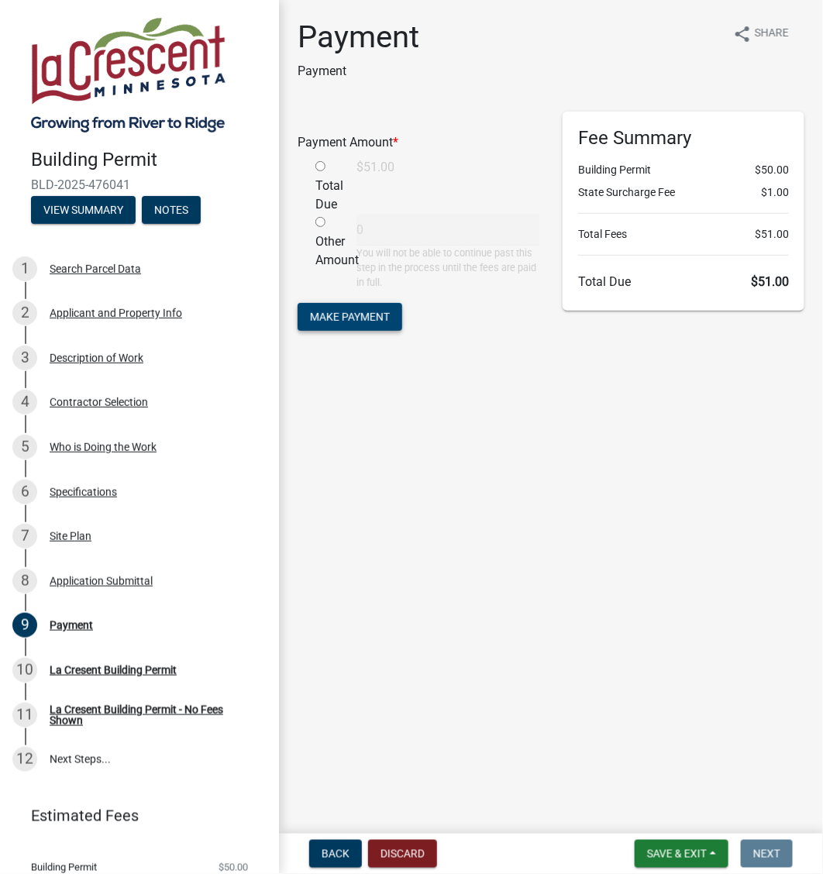
click at [370, 323] on button "Make Payment" at bounding box center [349, 317] width 105 height 28
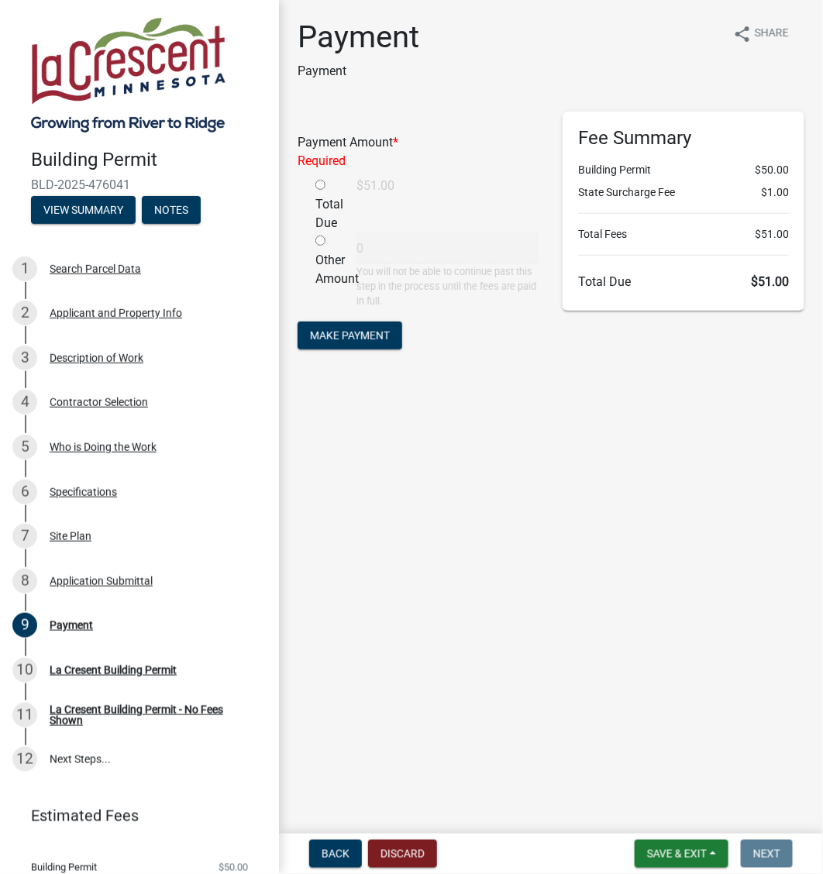
click at [378, 187] on div "Total Due $51.00" at bounding box center [427, 205] width 247 height 56
click at [320, 184] on input "radio" at bounding box center [320, 185] width 10 height 10
radio input "true"
type input "51"
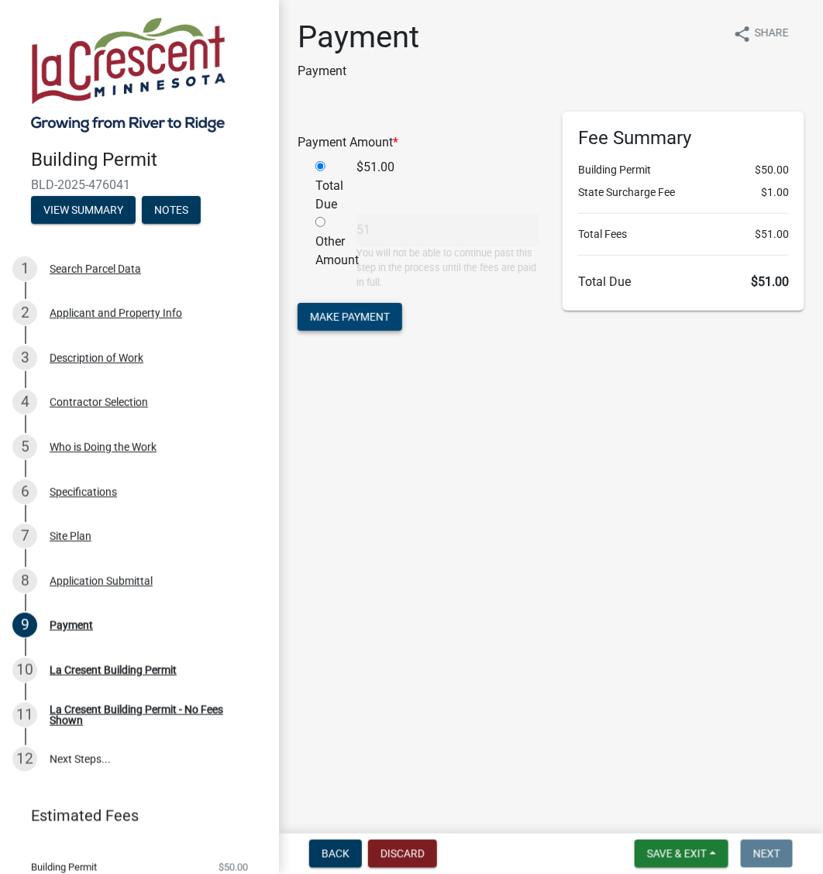
click at [332, 311] on span "Make Payment" at bounding box center [350, 316] width 80 height 12
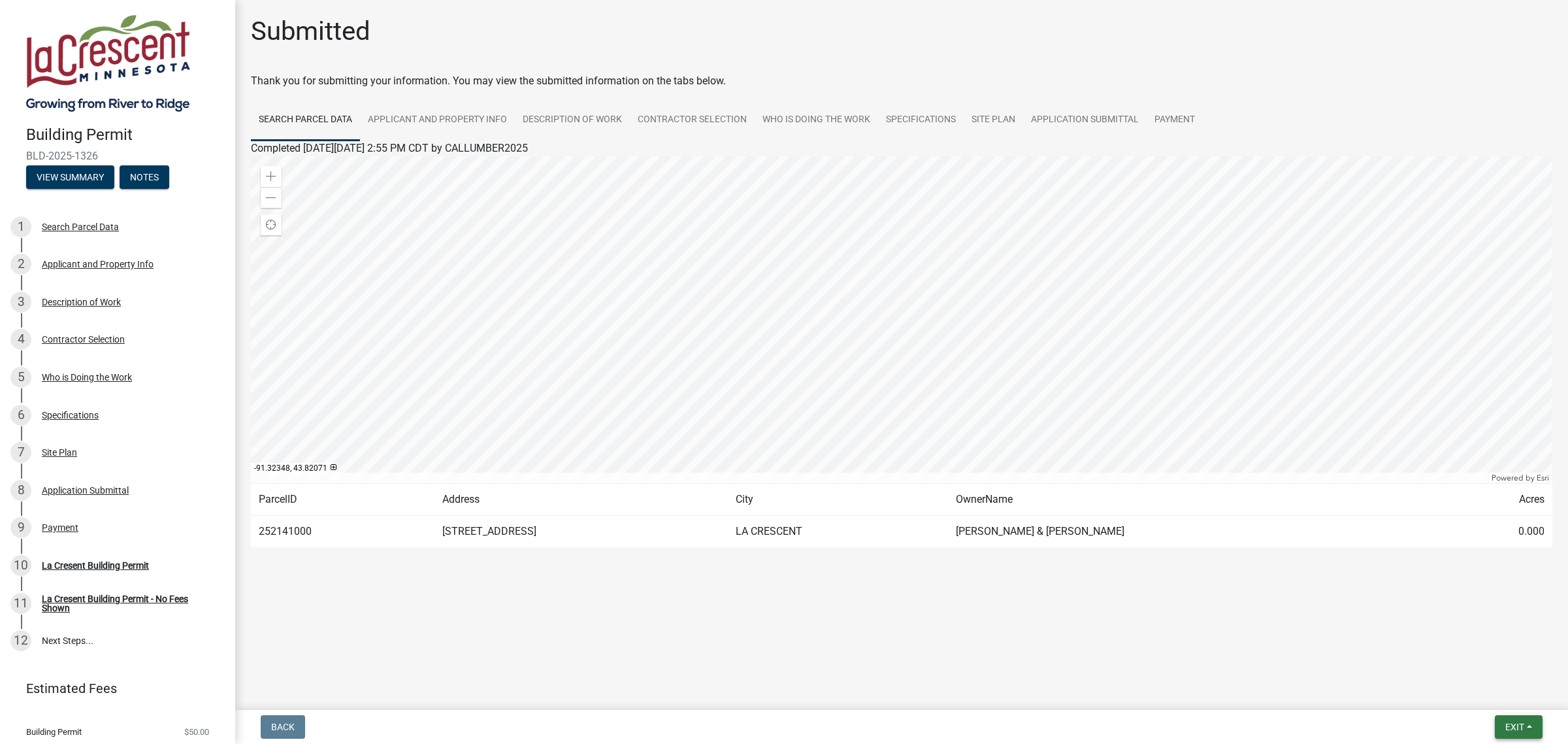
click at [1510, 723] on span "Exit" at bounding box center [1515, 726] width 19 height 10
click at [1528, 722] on button "Exit" at bounding box center [1519, 727] width 48 height 24
click at [1522, 722] on span "Exit" at bounding box center [1515, 726] width 19 height 10
click at [1489, 693] on button "Save & Exit" at bounding box center [1490, 693] width 105 height 31
